Goal: Task Accomplishment & Management: Complete application form

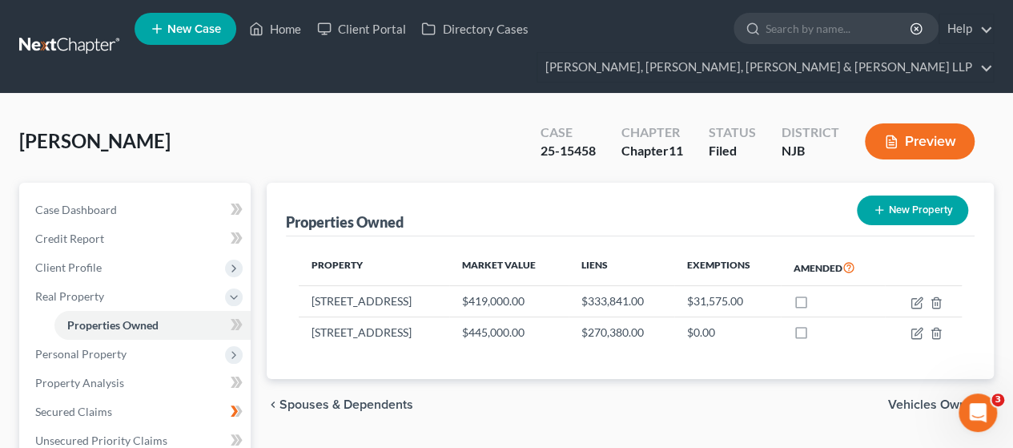
click at [798, 12] on ul "New Case Home Client Portal Directory Cases - No Result - See all results Or Pr…" at bounding box center [564, 46] width 859 height 77
click at [798, 23] on input "search" at bounding box center [839, 29] width 147 height 30
type input "bombart"
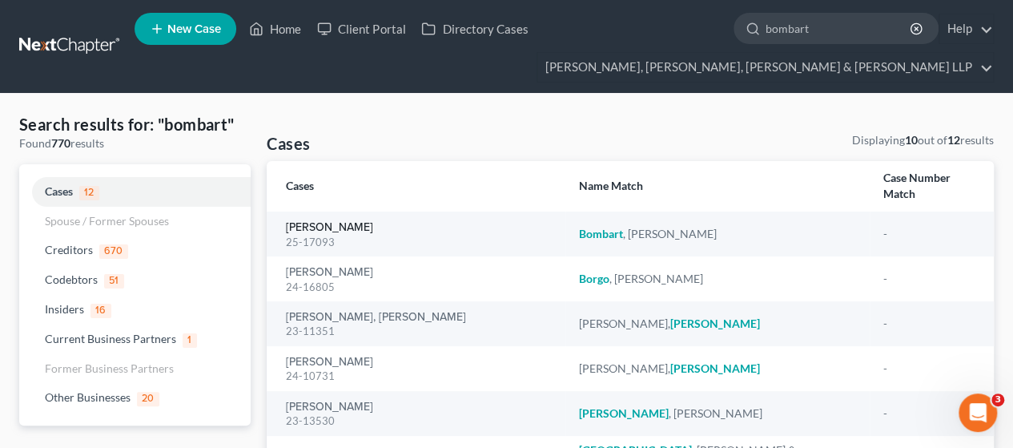
click at [365, 222] on link "[PERSON_NAME]" at bounding box center [329, 227] width 87 height 11
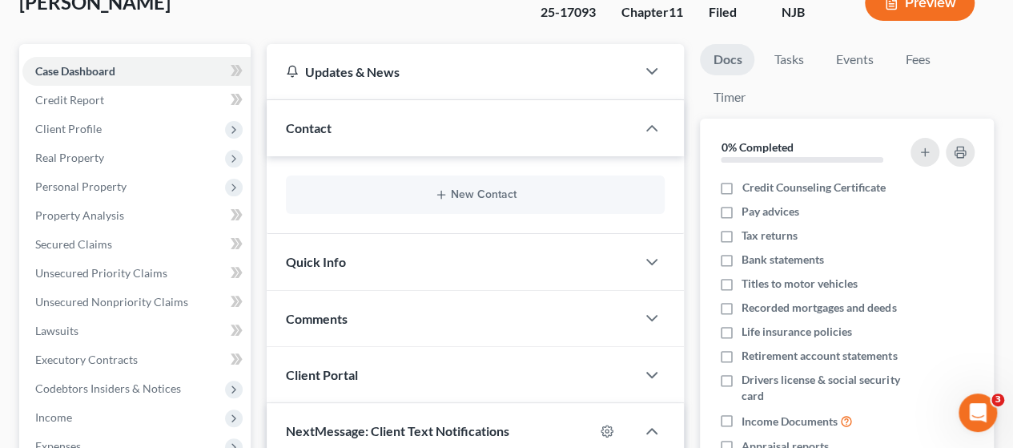
scroll to position [80, 0]
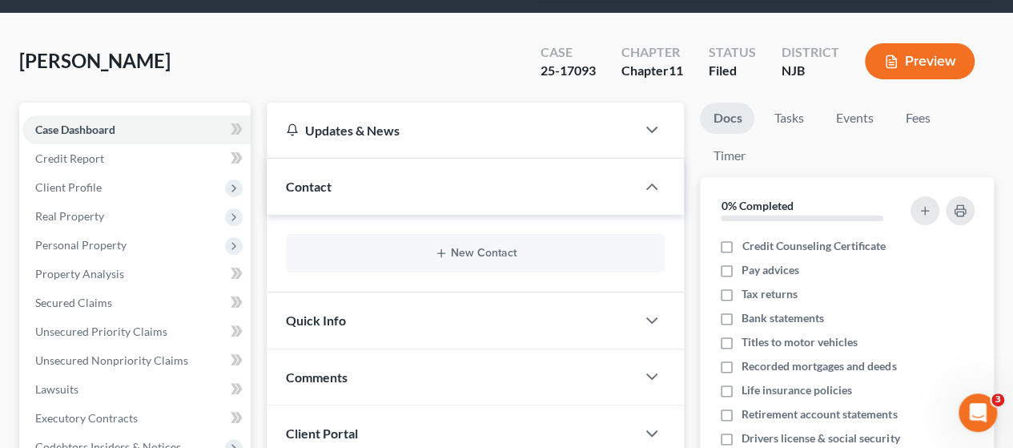
click at [140, 228] on span "Real Property" at bounding box center [136, 216] width 228 height 29
click at [139, 239] on span "Properties Owned" at bounding box center [112, 245] width 91 height 14
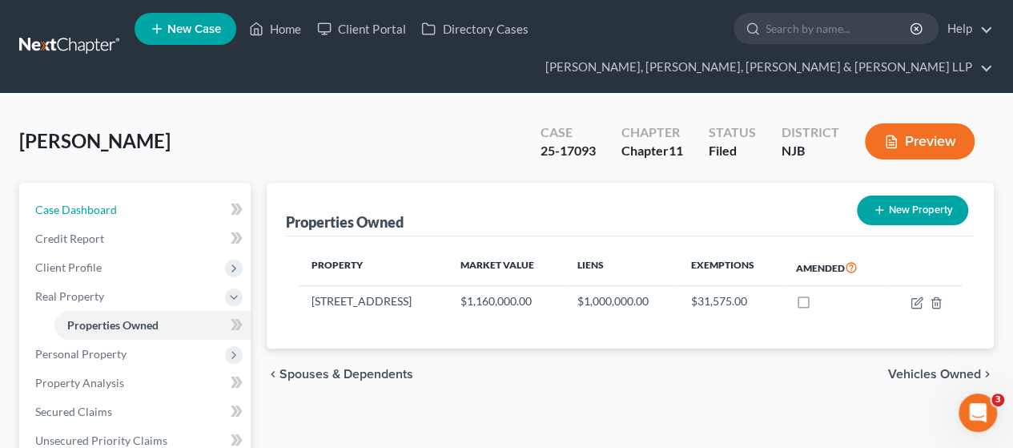
click at [86, 211] on span "Case Dashboard" at bounding box center [76, 210] width 82 height 14
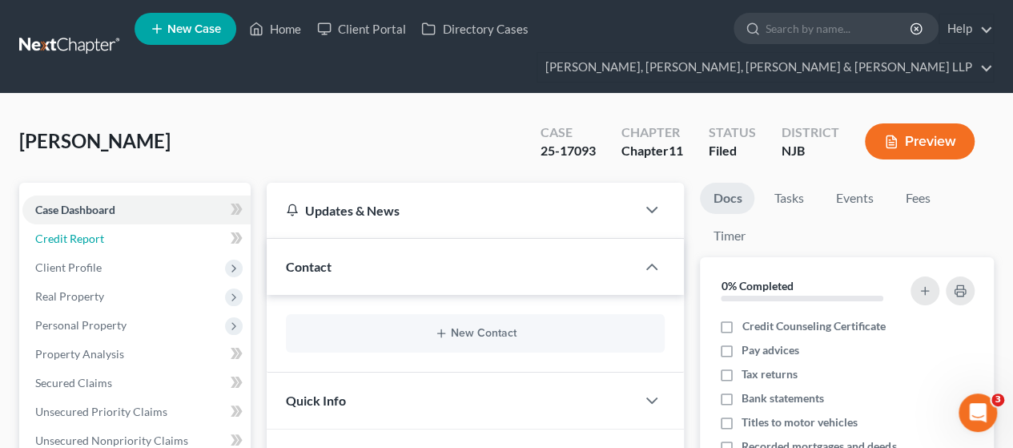
click at [92, 246] on link "Credit Report" at bounding box center [136, 238] width 228 height 29
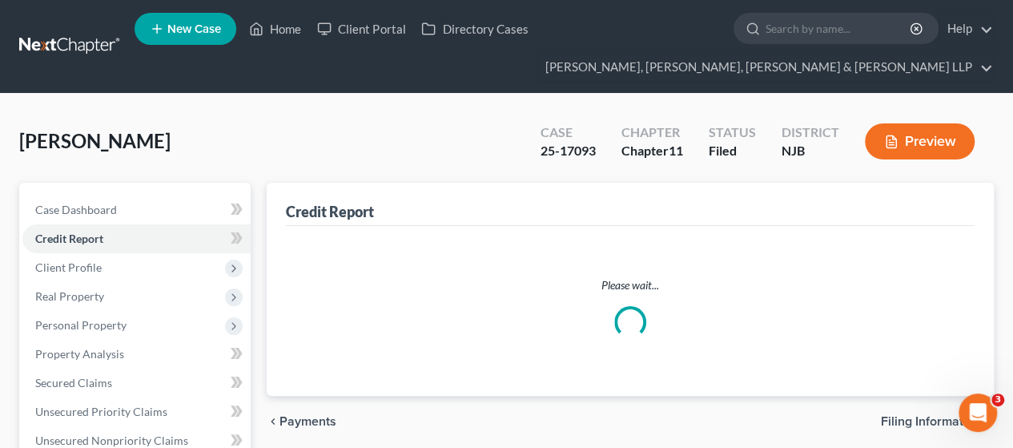
click at [91, 263] on span "Client Profile" at bounding box center [68, 267] width 66 height 14
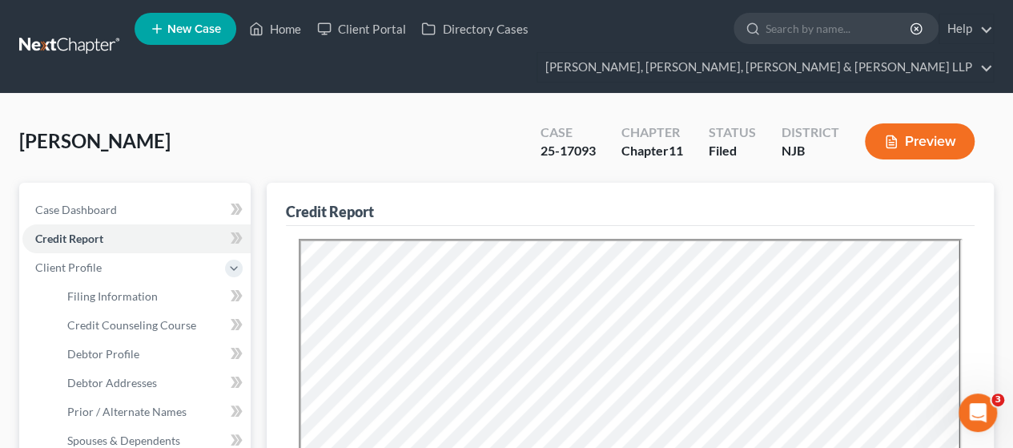
click at [91, 271] on span "Client Profile" at bounding box center [68, 267] width 66 height 14
click at [89, 270] on span "Client Profile" at bounding box center [68, 267] width 66 height 14
click at [113, 362] on link "Debtor Profile" at bounding box center [152, 354] width 196 height 29
select select "3"
select select "0"
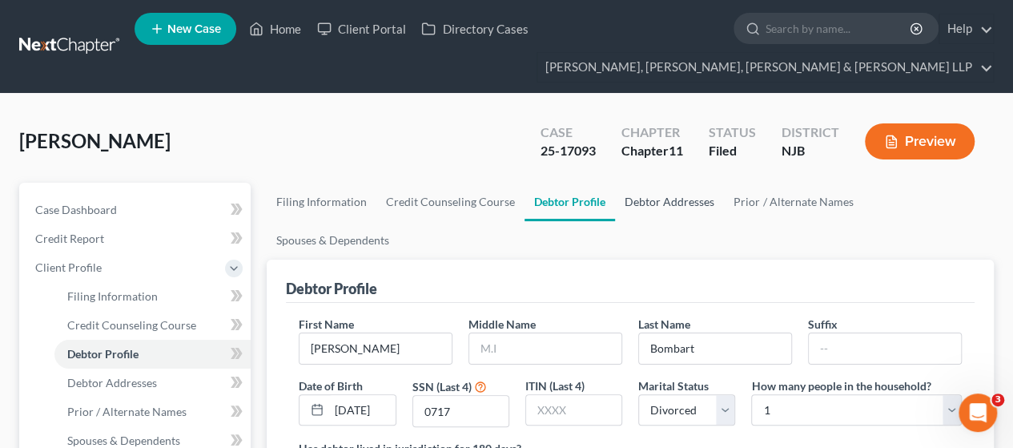
click at [615, 202] on link "Debtor Addresses" at bounding box center [669, 202] width 109 height 38
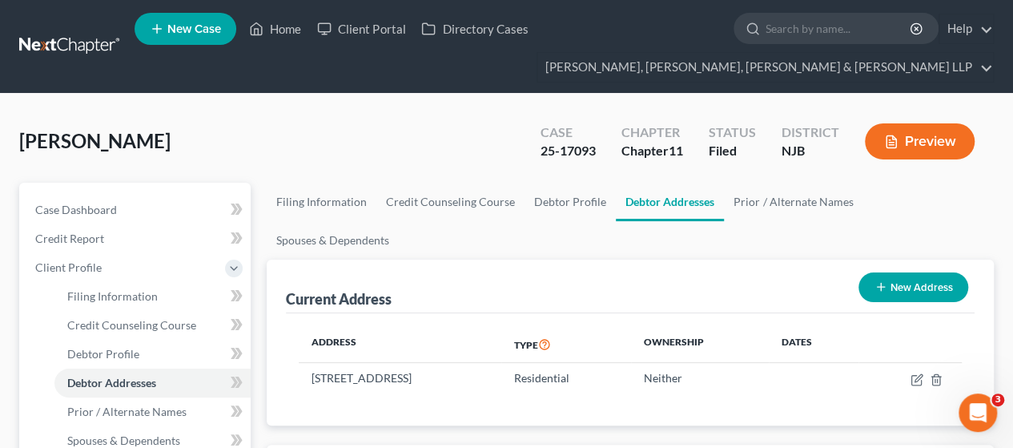
drag, startPoint x: 291, startPoint y: 337, endPoint x: 525, endPoint y: 337, distance: 233.8
click at [512, 337] on div "Address Type Ownership Dates [STREET_ADDRESS] Residential Neither" at bounding box center [630, 369] width 689 height 112
click at [500, 363] on td "[STREET_ADDRESS]" at bounding box center [400, 378] width 202 height 30
drag, startPoint x: 533, startPoint y: 340, endPoint x: 309, endPoint y: 348, distance: 224.3
click at [309, 363] on td "[STREET_ADDRESS]" at bounding box center [400, 378] width 202 height 30
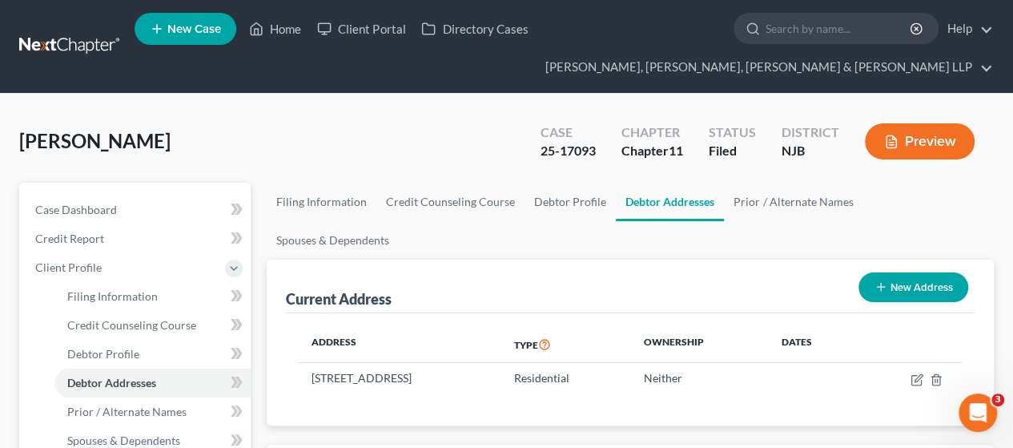
copy td "[STREET_ADDRESS]"
drag, startPoint x: 540, startPoint y: 147, endPoint x: 596, endPoint y: 150, distance: 56.1
click at [596, 150] on div "Case 25-17093" at bounding box center [568, 142] width 81 height 47
copy div "25-17093"
